Goal: Task Accomplishment & Management: Complete application form

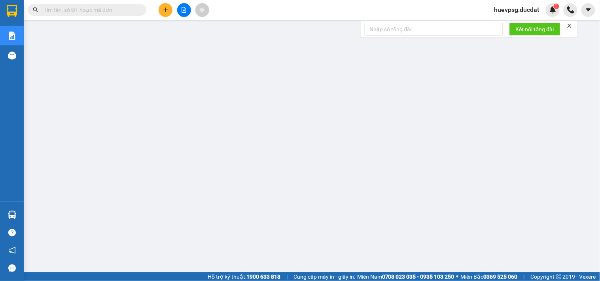
click at [125, 10] on input "text" at bounding box center [89, 10] width 93 height 9
click at [100, 8] on input "text" at bounding box center [89, 10] width 93 height 9
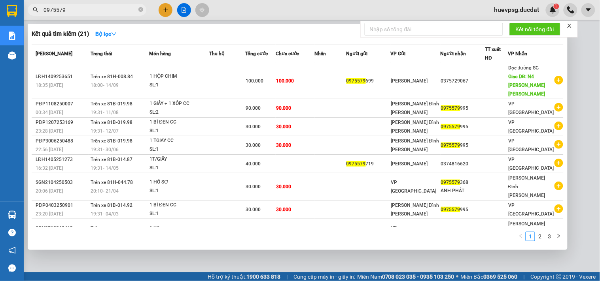
type input "0975579"
click at [475, 62] on th "Người nhận" at bounding box center [462, 54] width 45 height 19
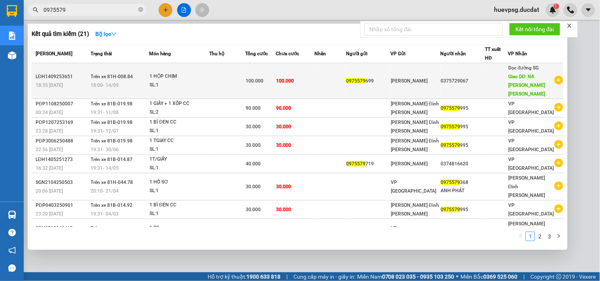
click at [506, 94] on td at bounding box center [496, 81] width 23 height 36
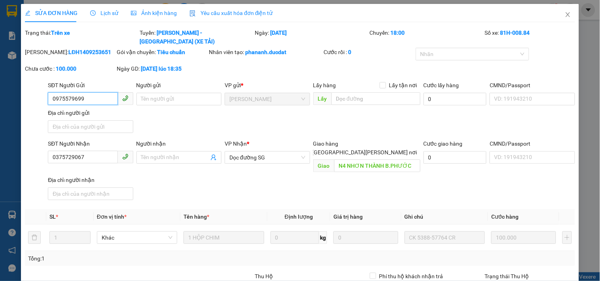
type input "0975579699"
type input "0375729067"
type input "N4 NHƠN THÀNH B.PHƯỚC"
type input "100.000"
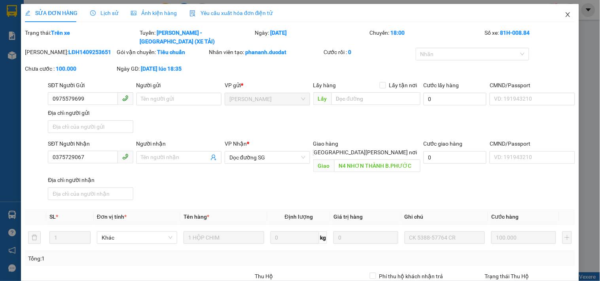
click at [564, 14] on icon "close" at bounding box center [567, 14] width 6 height 6
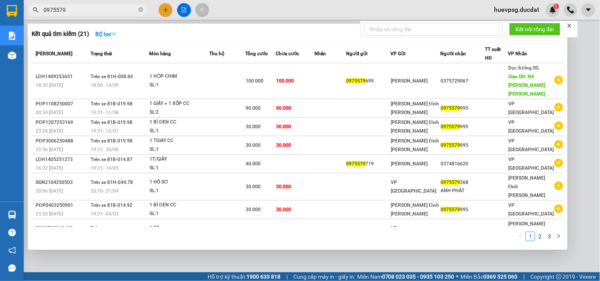
click at [120, 12] on input "0975579" at bounding box center [89, 10] width 93 height 9
click at [121, 11] on input "0975579" at bounding box center [89, 10] width 93 height 9
type input "09755796"
